Goal: Information Seeking & Learning: Compare options

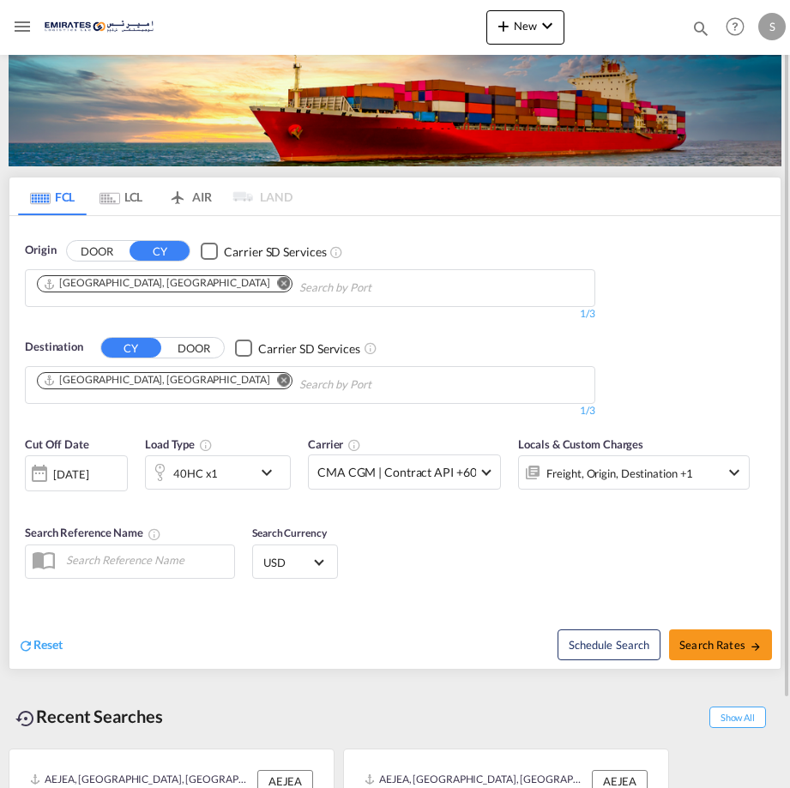
click at [455, 279] on md-chips "[GEOGRAPHIC_DATA], [GEOGRAPHIC_DATA]" at bounding box center [310, 288] width 569 height 36
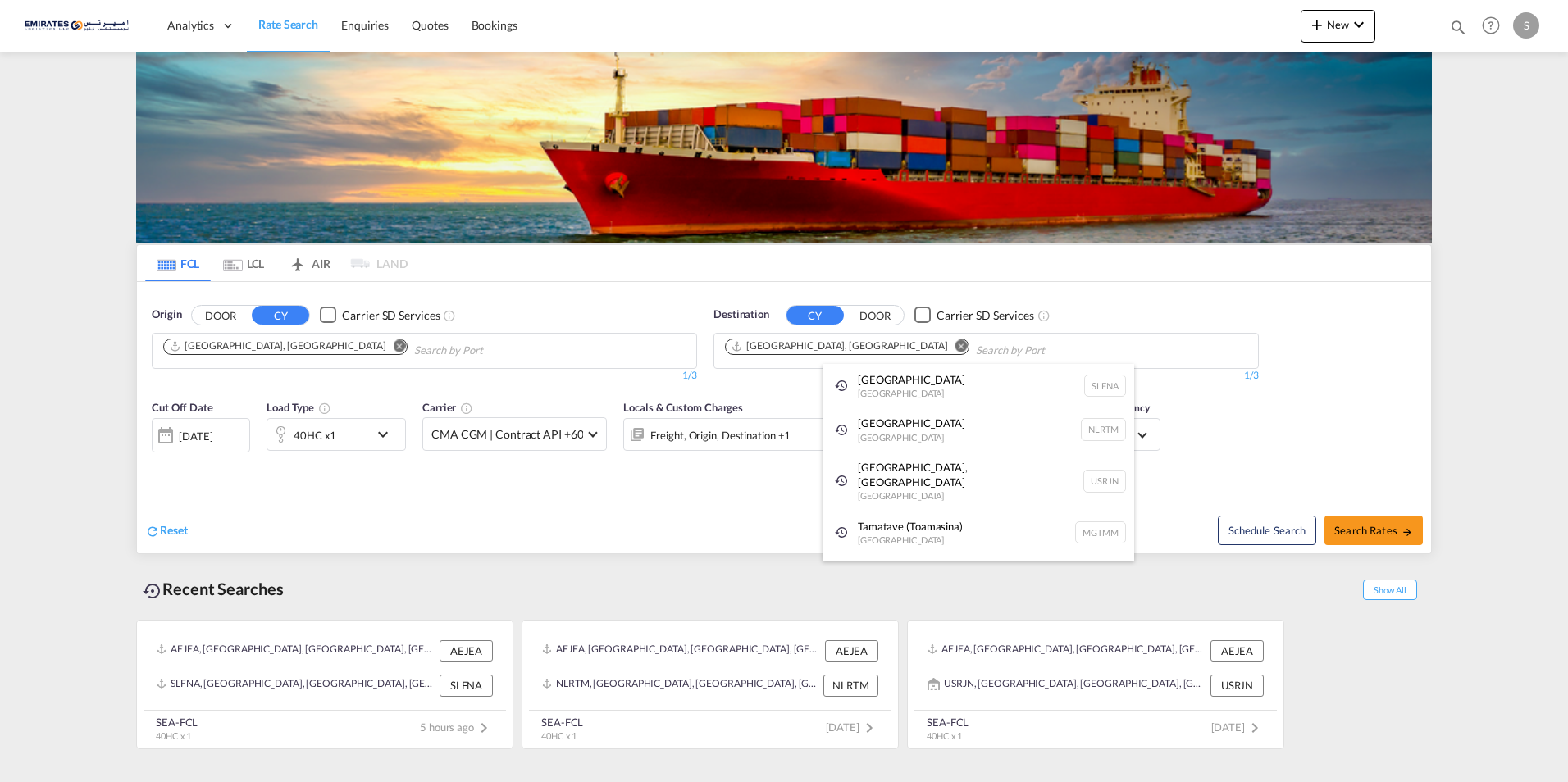
type input "L"
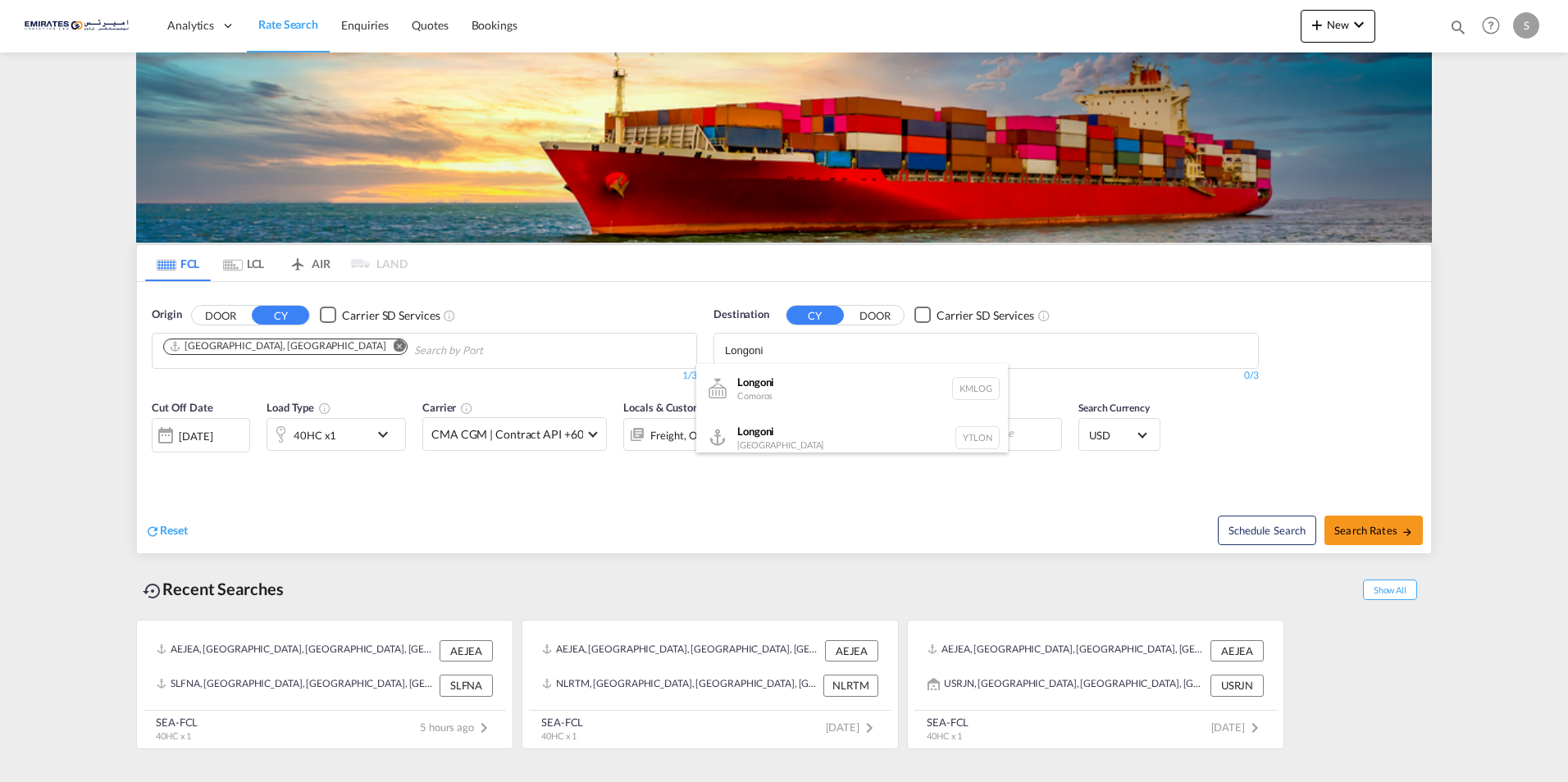
type input "Longoni"
click at [754, 440] on div "Longoni Mayotte [GEOGRAPHIC_DATA]" at bounding box center [852, 437] width 312 height 49
click at [388, 435] on md-icon "icon-chevron-down" at bounding box center [386, 434] width 28 height 20
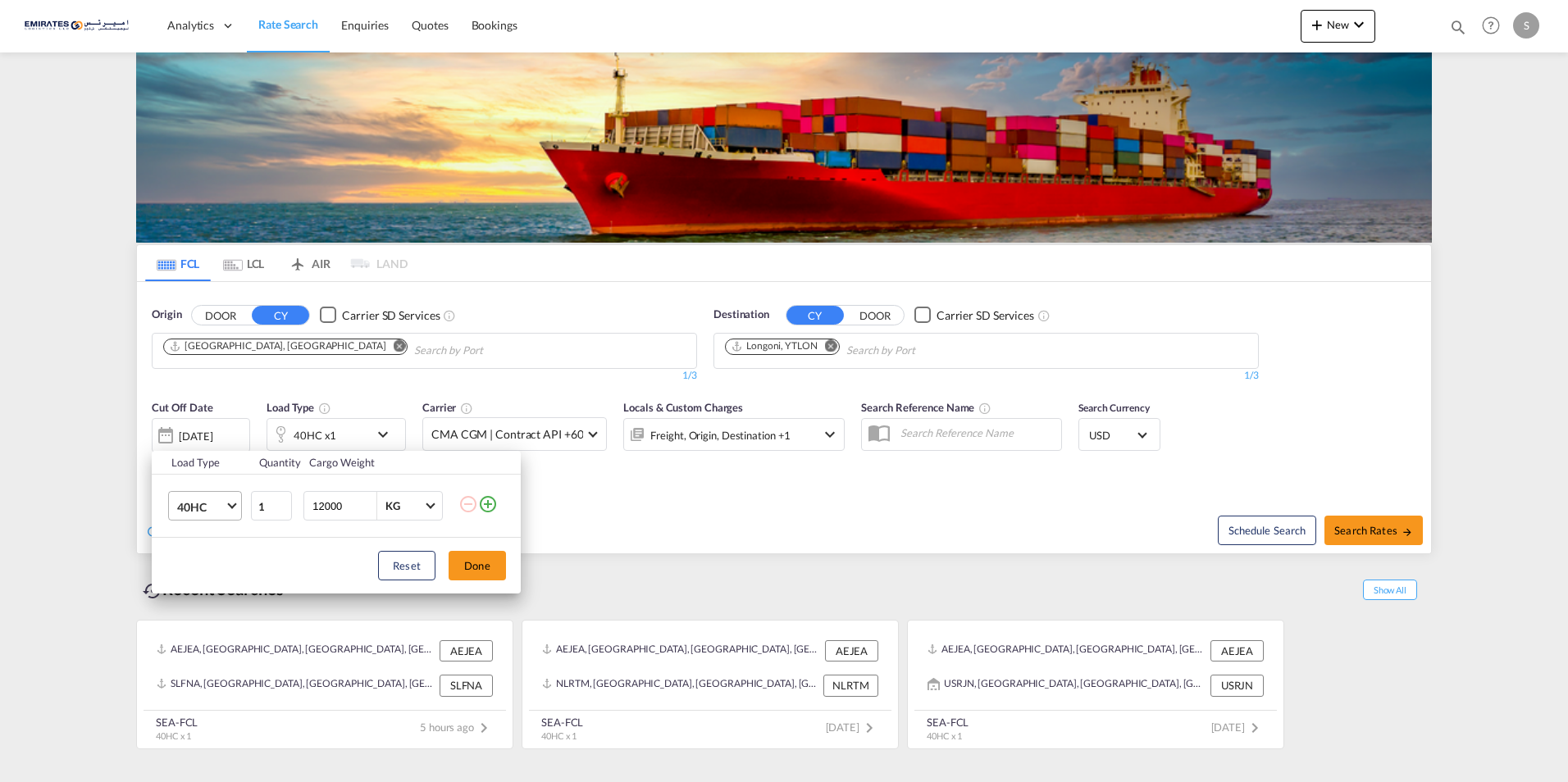
click at [237, 504] on md-select-value "40HC" at bounding box center [208, 506] width 66 height 28
click at [219, 432] on md-option "20GP" at bounding box center [220, 427] width 112 height 39
drag, startPoint x: 348, startPoint y: 499, endPoint x: 258, endPoint y: 506, distance: 90.3
click at [258, 506] on tr "20GP 1 12000 KG KG" at bounding box center [337, 507] width 369 height 63
type input "10000"
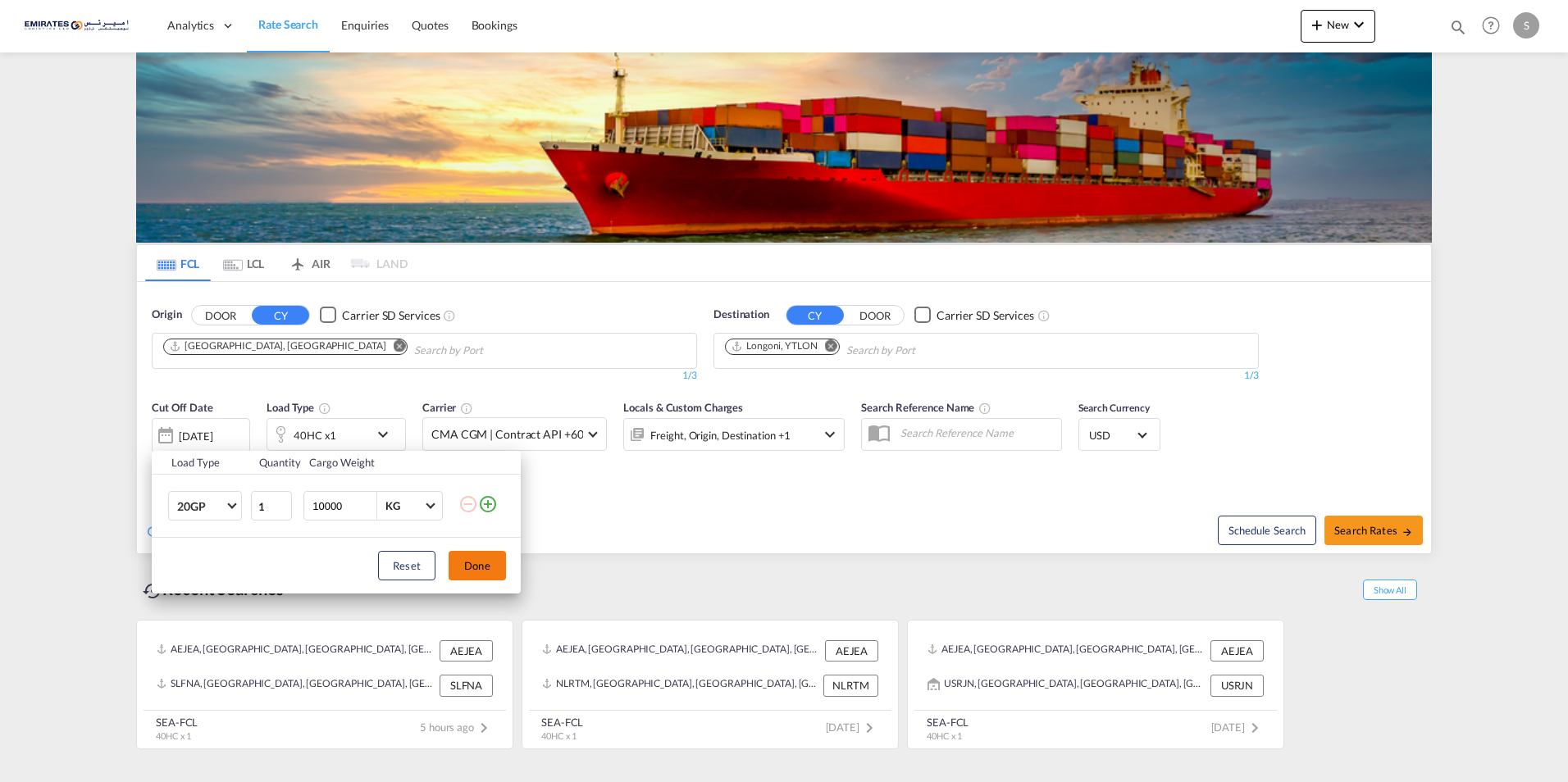
click at [486, 559] on button "Done" at bounding box center [477, 565] width 57 height 30
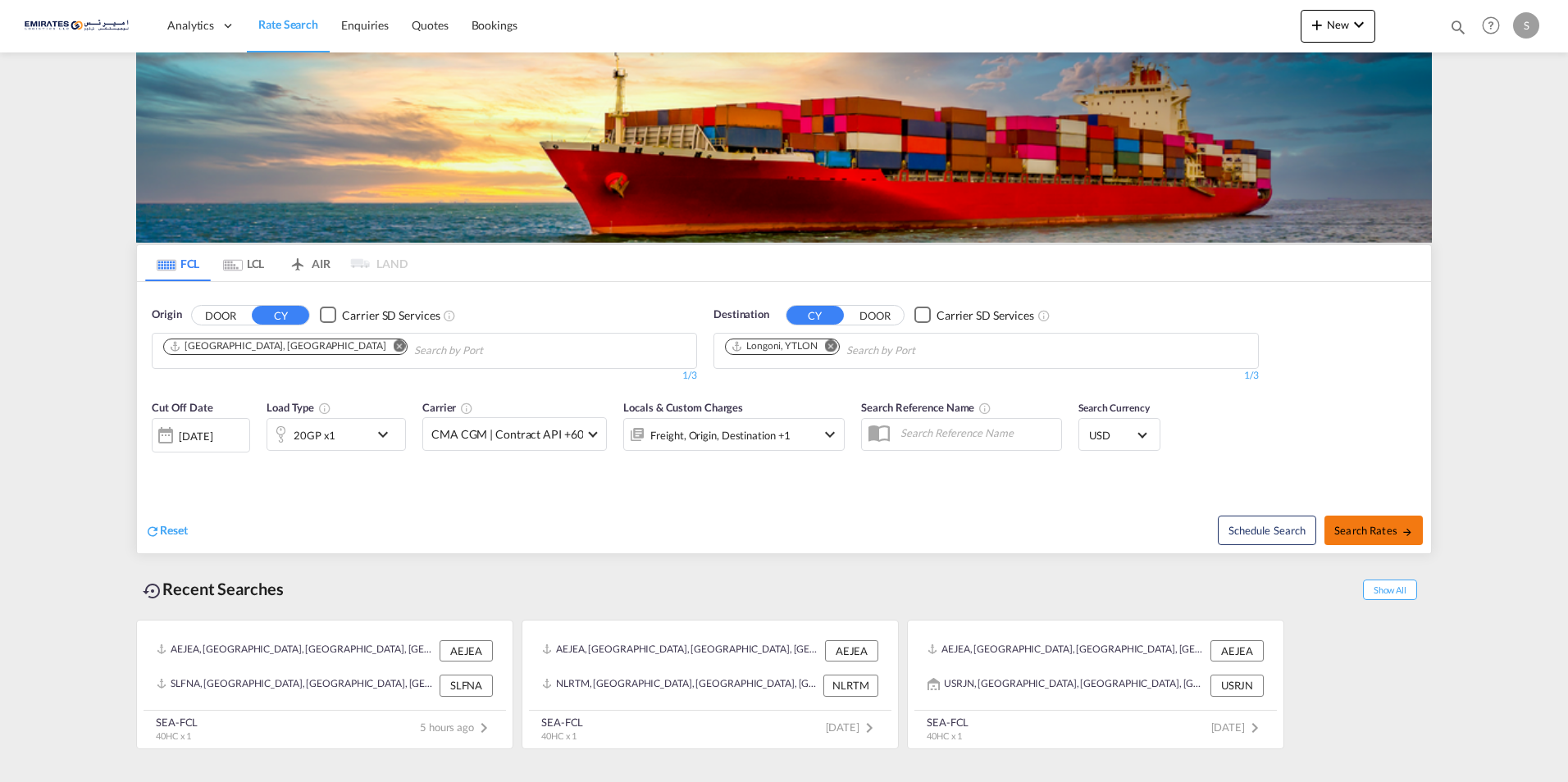
click at [754, 525] on span "Search Rates" at bounding box center [1373, 531] width 78 height 13
type input "AEJEA to YTLON / [DATE]"
